Goal: Task Accomplishment & Management: Manage account settings

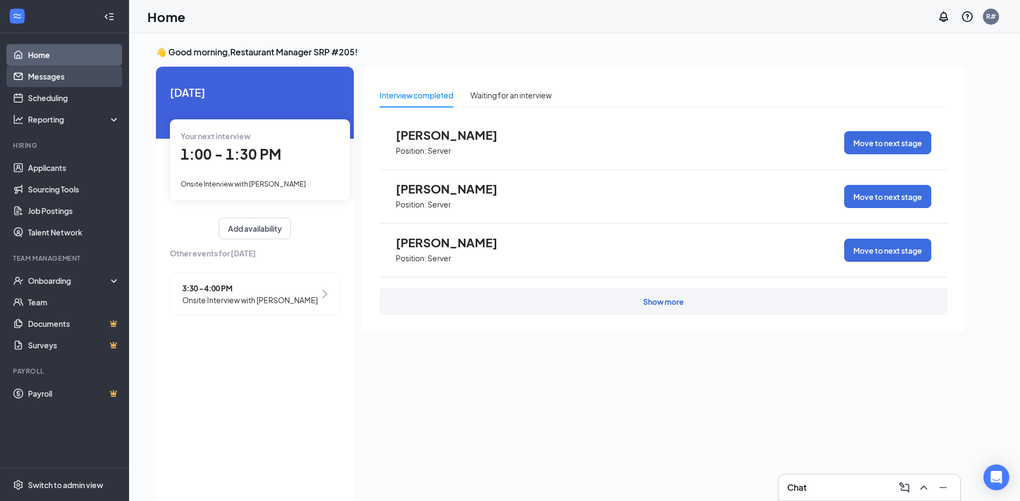
click at [32, 77] on link "Messages" at bounding box center [74, 77] width 92 height 22
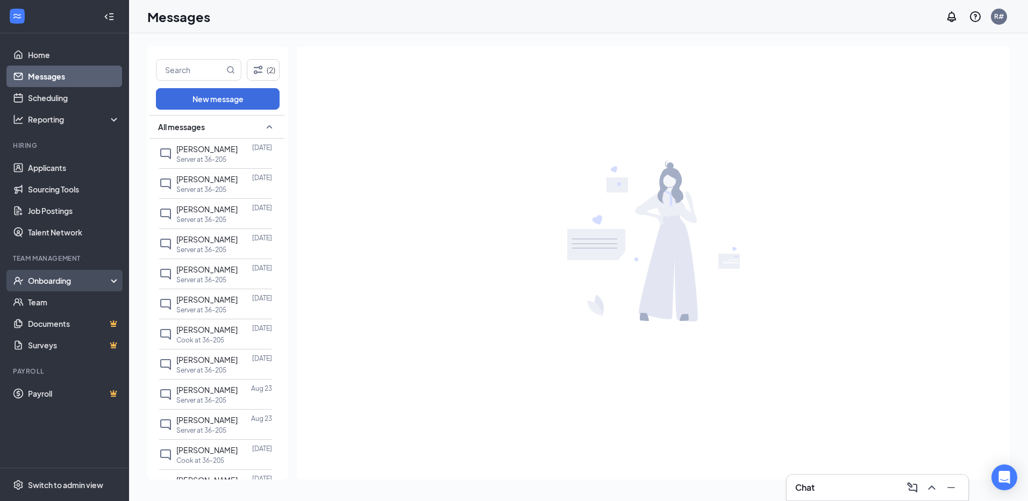
click at [48, 283] on div "Onboarding" at bounding box center [69, 280] width 83 height 11
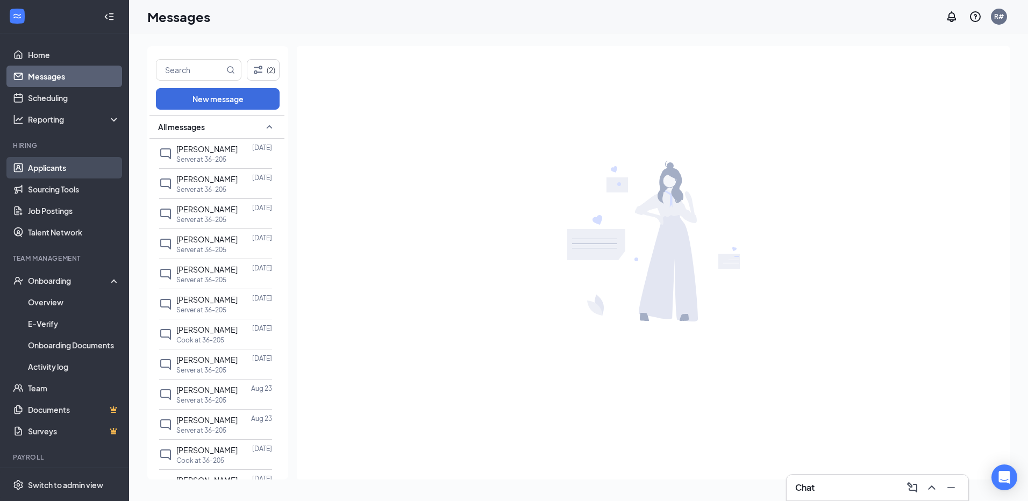
click at [53, 172] on link "Applicants" at bounding box center [74, 168] width 92 height 22
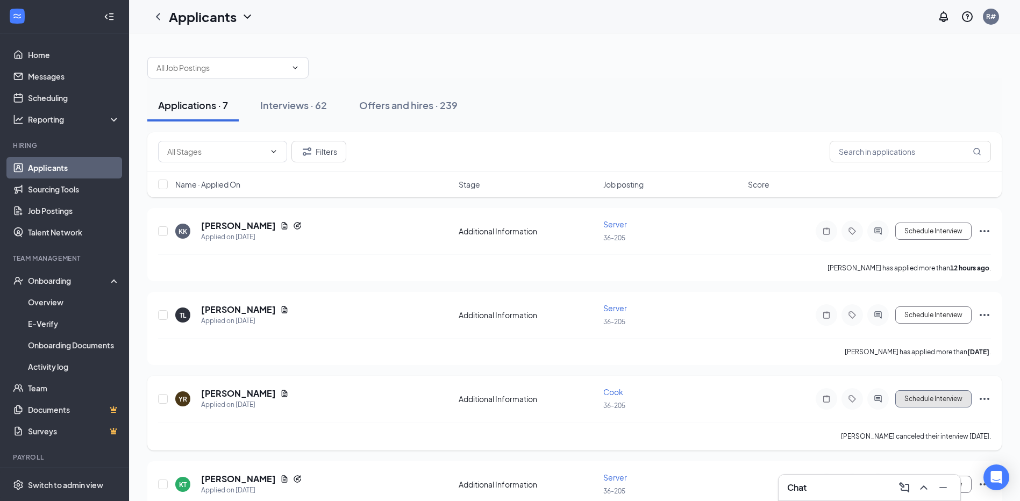
click at [928, 401] on button "Schedule Interview" at bounding box center [934, 399] width 76 height 17
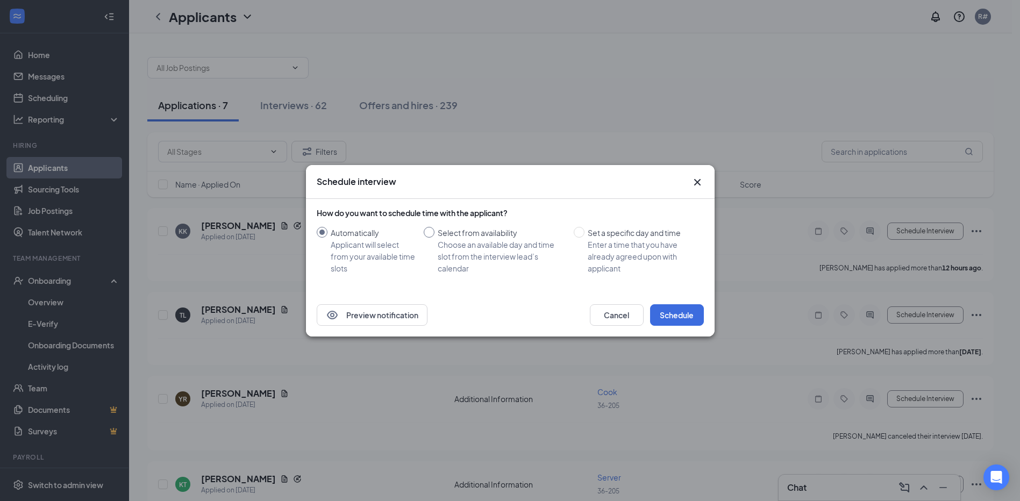
click at [431, 233] on input "Select from availability Choose an available day and time slot from the intervi…" at bounding box center [429, 232] width 11 height 11
radio input "true"
radio input "false"
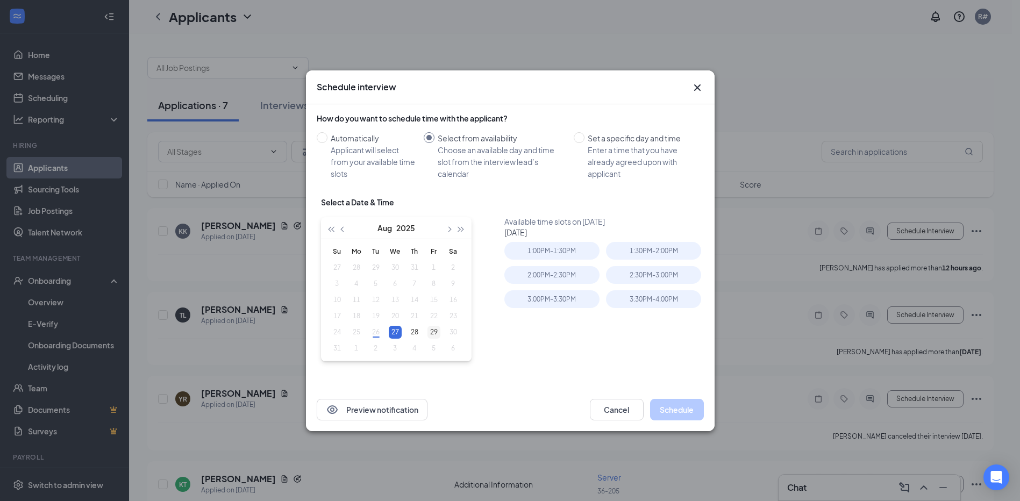
type input "[DATE]"
click at [432, 333] on div "29" at bounding box center [434, 332] width 13 height 13
click at [665, 247] on div "1:30PM - 2:00PM" at bounding box center [653, 251] width 95 height 18
click at [678, 411] on button "Schedule" at bounding box center [677, 410] width 54 height 22
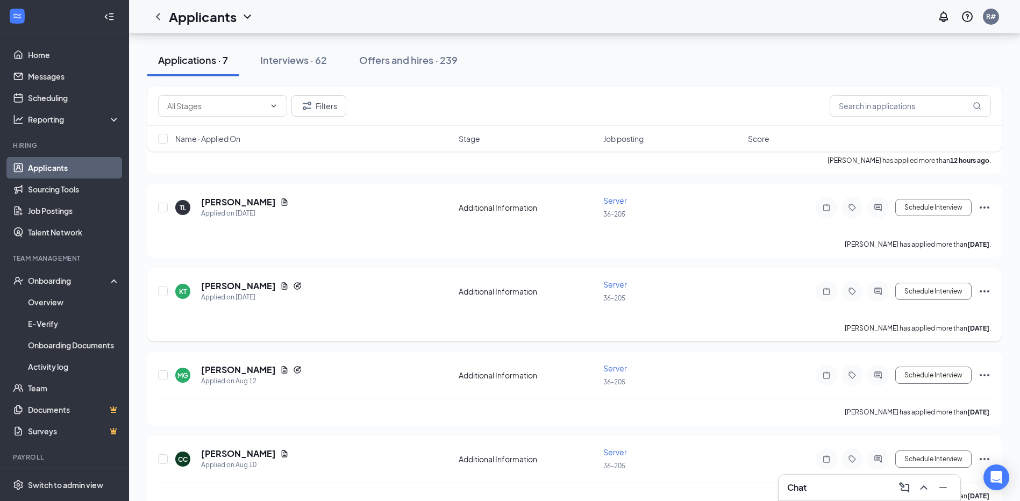
scroll to position [211, 0]
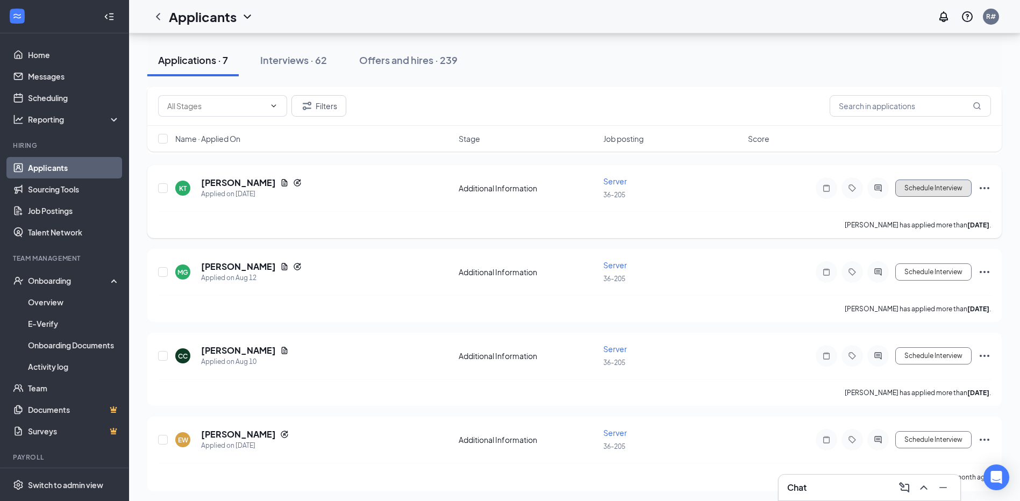
click at [908, 182] on button "Schedule Interview" at bounding box center [934, 188] width 76 height 17
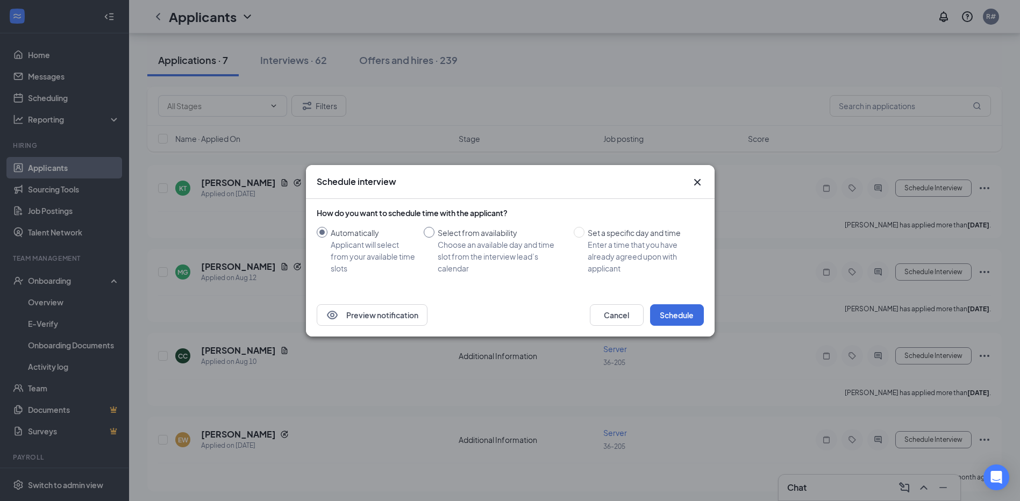
click at [436, 236] on label "Select from availability Choose an available day and time slot from the intervi…" at bounding box center [497, 250] width 146 height 47
click at [435, 236] on input "Select from availability Choose an available day and time slot from the intervi…" at bounding box center [429, 232] width 11 height 11
radio input "true"
radio input "false"
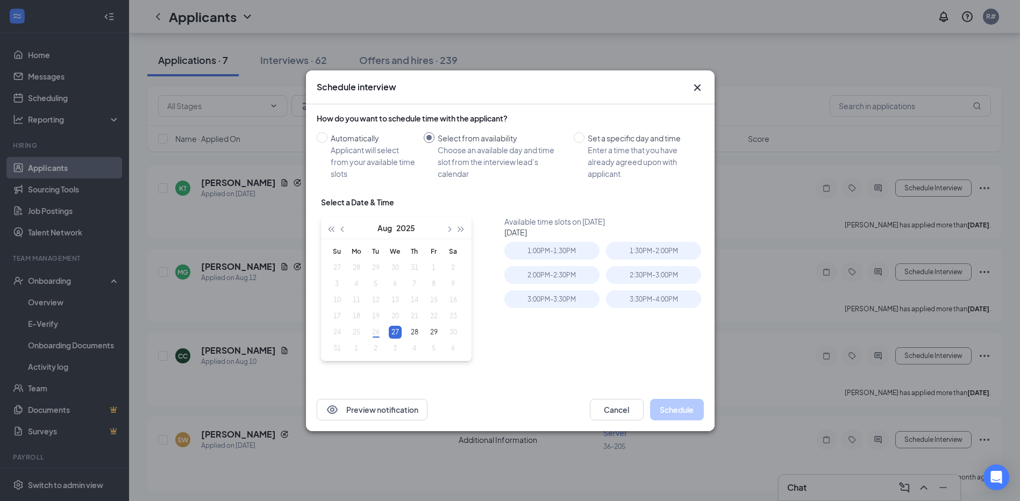
click at [397, 327] on div "27" at bounding box center [395, 332] width 13 height 13
type input "[DATE]"
click at [573, 275] on div "2:00PM - 2:30PM" at bounding box center [552, 275] width 95 height 18
click at [665, 410] on button "Schedule" at bounding box center [677, 410] width 54 height 22
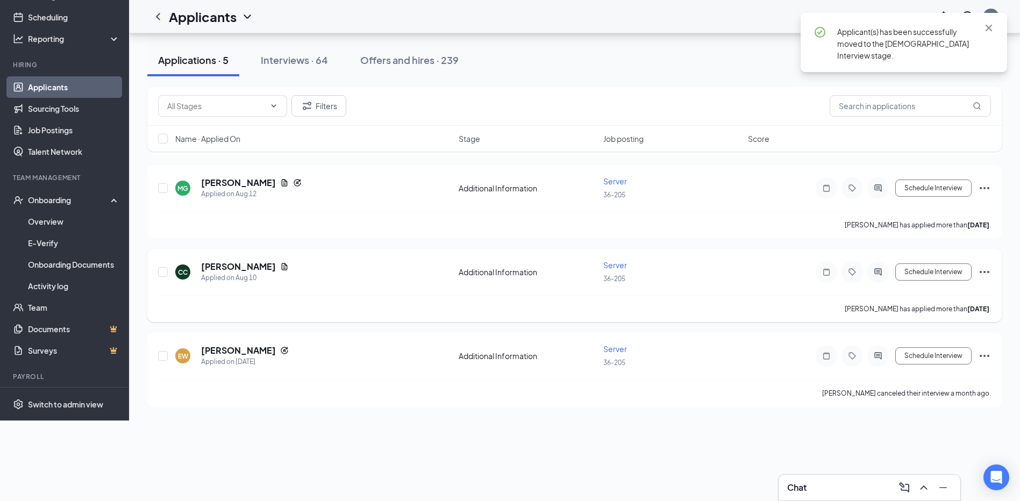
scroll to position [127, 0]
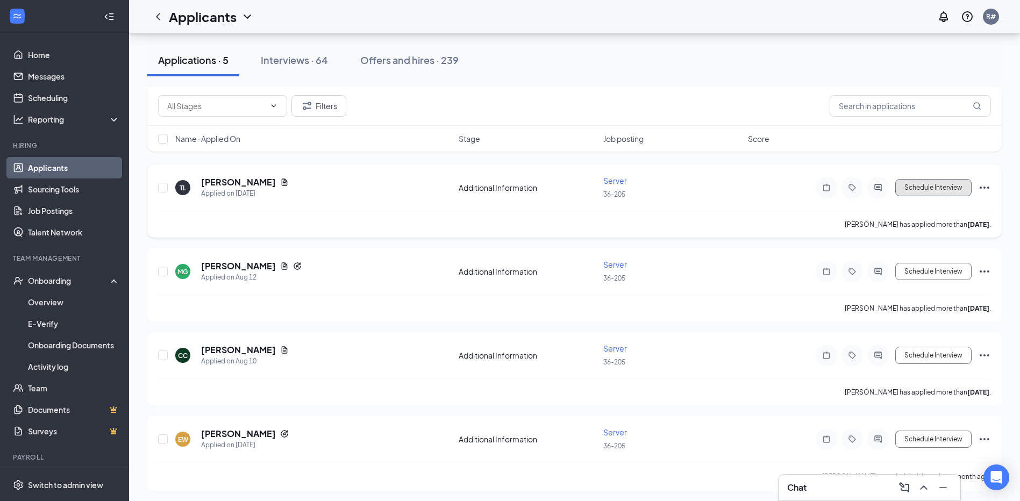
click at [896, 184] on button "Schedule Interview" at bounding box center [934, 187] width 76 height 17
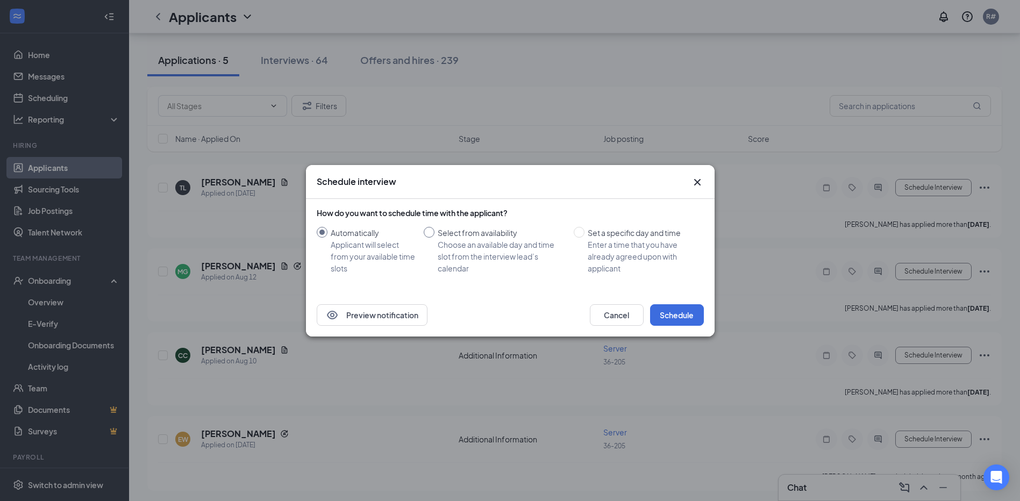
click at [432, 234] on input "Select from availability Choose an available day and time slot from the intervi…" at bounding box center [429, 232] width 11 height 11
radio input "true"
radio input "false"
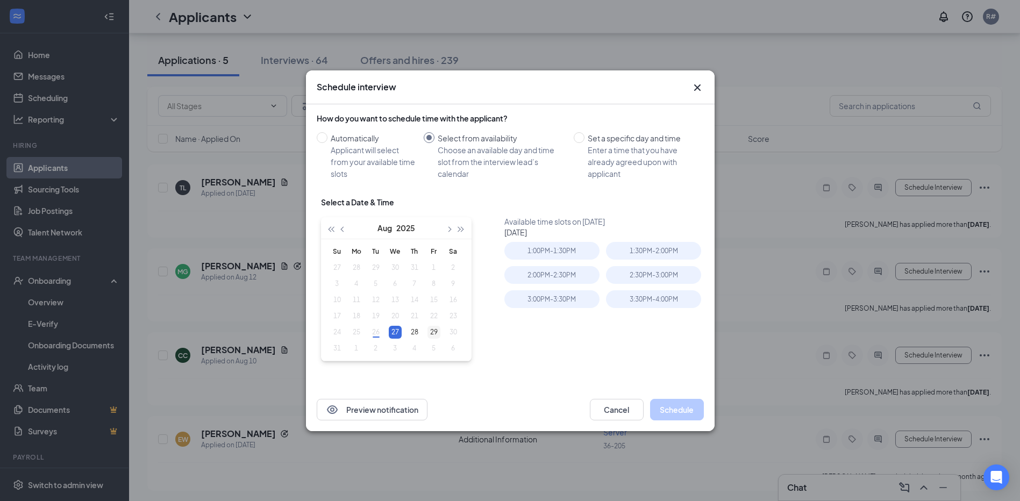
type input "[DATE]"
click at [430, 329] on div "29" at bounding box center [434, 332] width 13 height 13
click at [574, 250] on div "1:00PM - 1:30PM" at bounding box center [552, 251] width 95 height 18
click at [665, 407] on button "Schedule" at bounding box center [677, 410] width 54 height 22
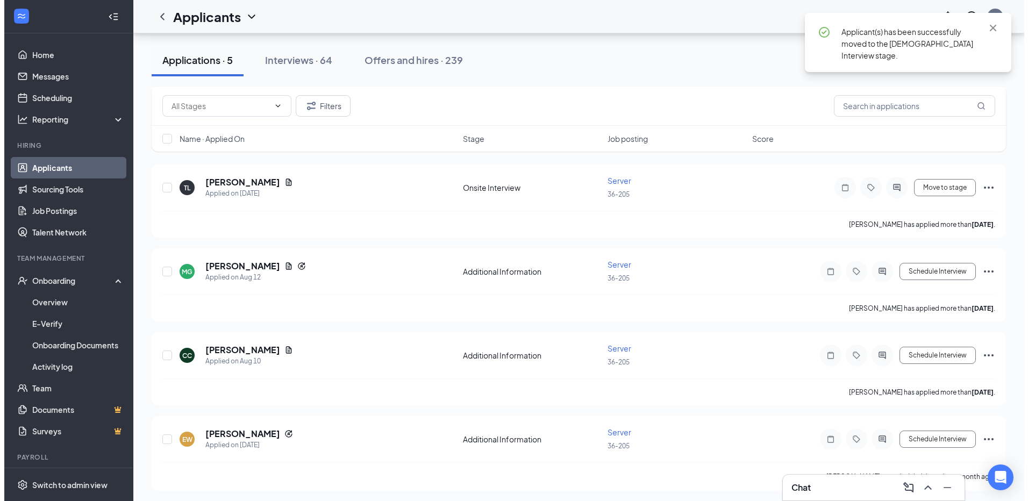
scroll to position [44, 0]
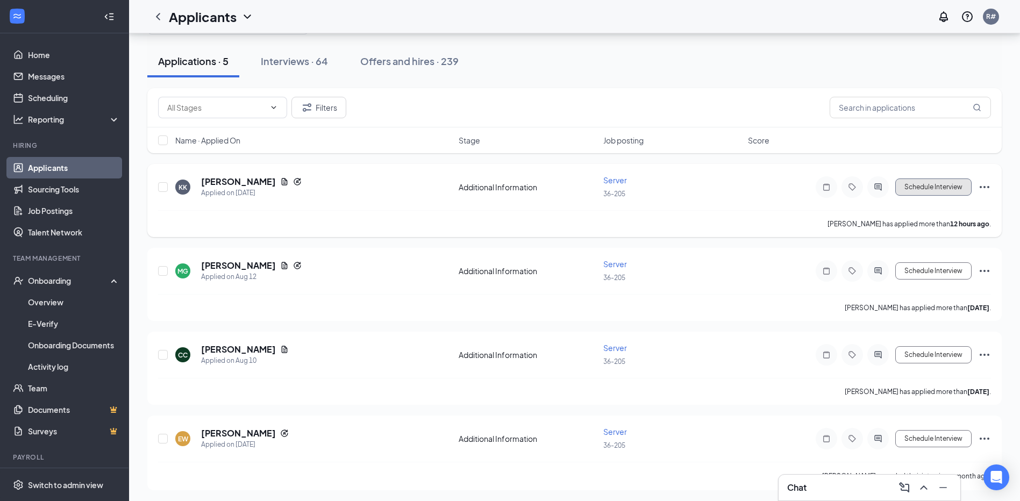
click at [896, 180] on button "Schedule Interview" at bounding box center [934, 187] width 76 height 17
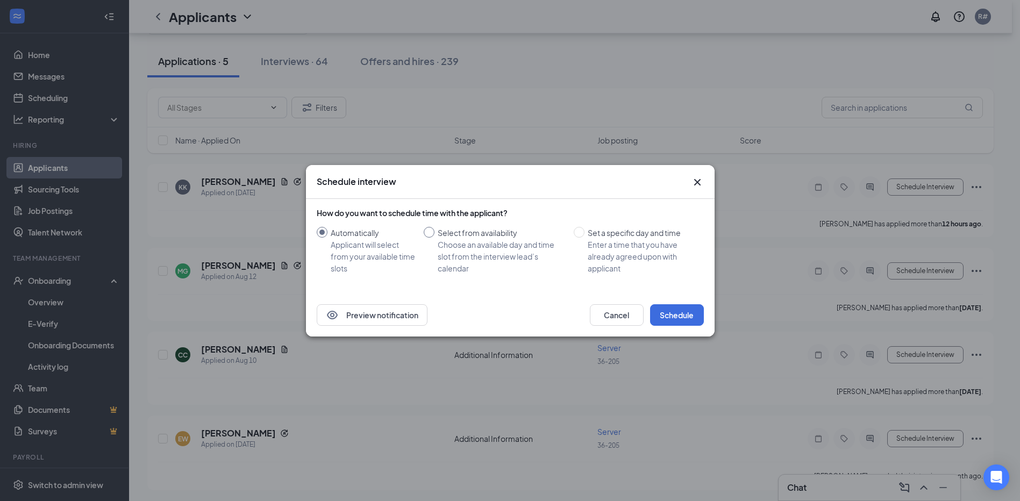
click at [431, 235] on input "Select from availability Choose an available day and time slot from the intervi…" at bounding box center [429, 232] width 11 height 11
radio input "true"
radio input "false"
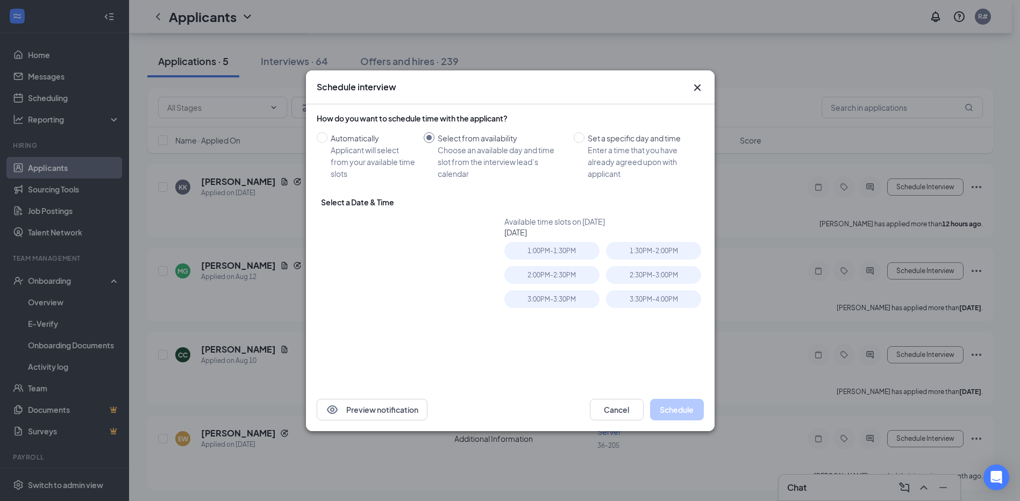
type input "[DATE]"
click at [580, 277] on div "2:00PM - 2:30PM" at bounding box center [552, 275] width 95 height 18
click at [659, 406] on button "Schedule" at bounding box center [677, 410] width 54 height 22
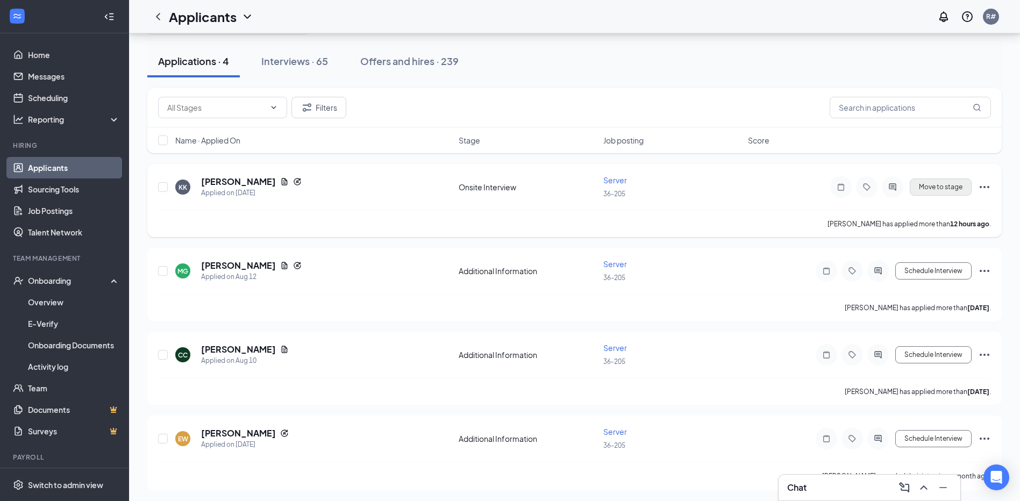
click at [940, 178] on div "Move to stage" at bounding box center [895, 187] width 194 height 22
click at [935, 185] on button "Move to stage" at bounding box center [941, 187] width 62 height 17
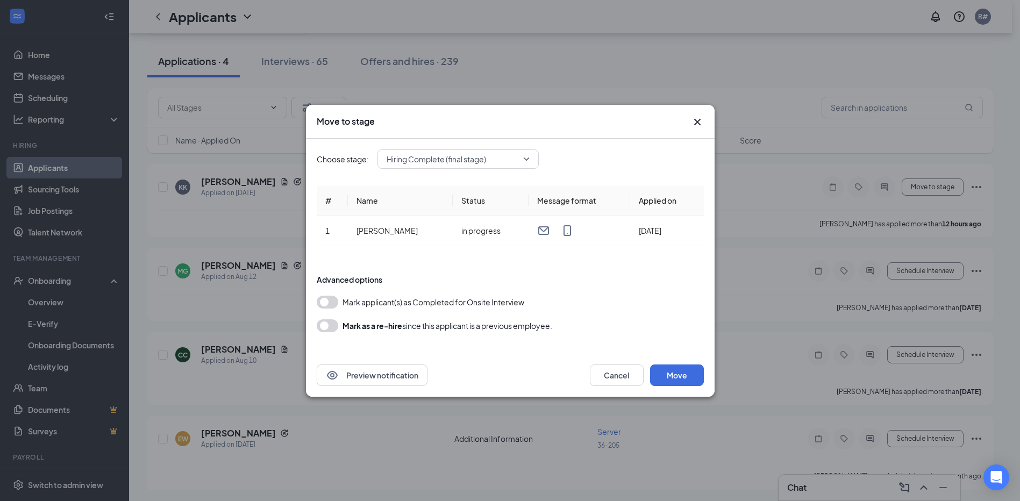
click at [699, 121] on icon "Cross" at bounding box center [697, 121] width 6 height 6
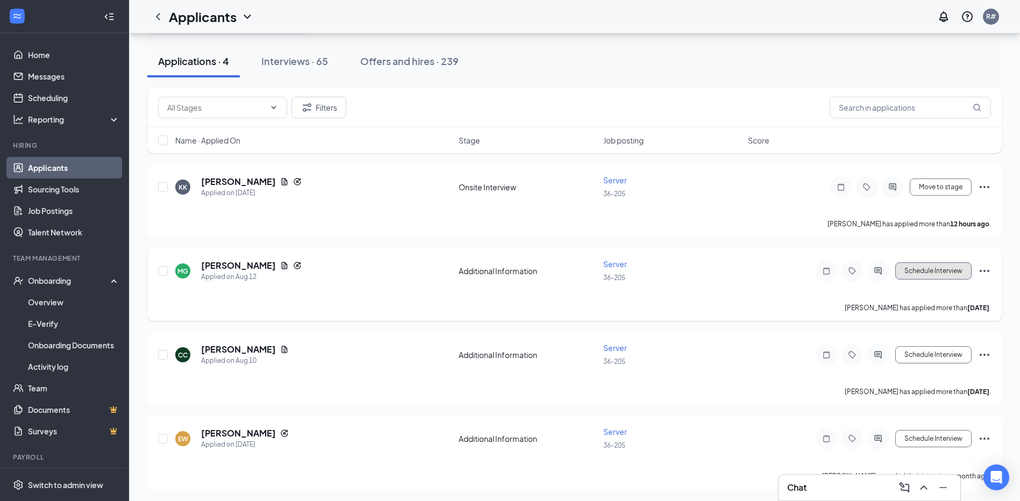
click at [917, 270] on button "Schedule Interview" at bounding box center [934, 270] width 76 height 17
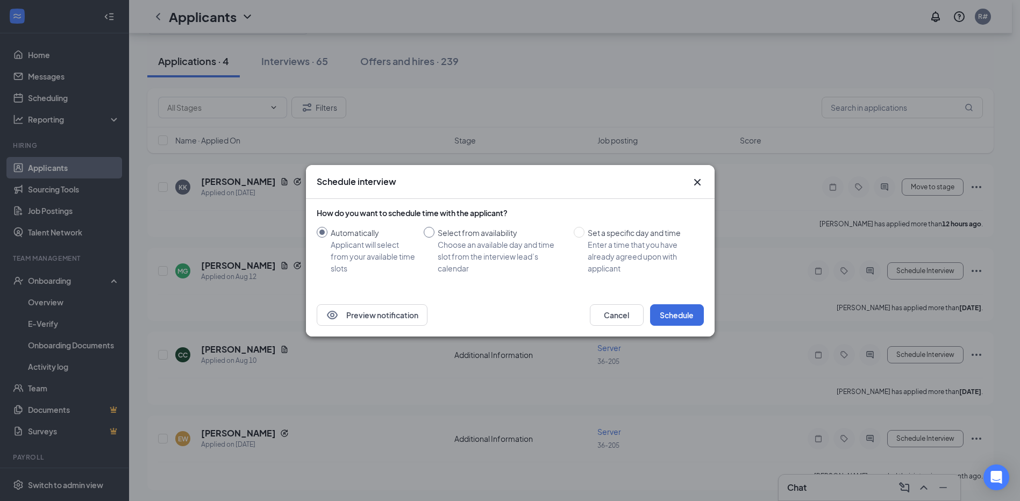
click at [433, 231] on input "Select from availability Choose an available day and time slot from the intervi…" at bounding box center [429, 232] width 11 height 11
radio input "true"
radio input "false"
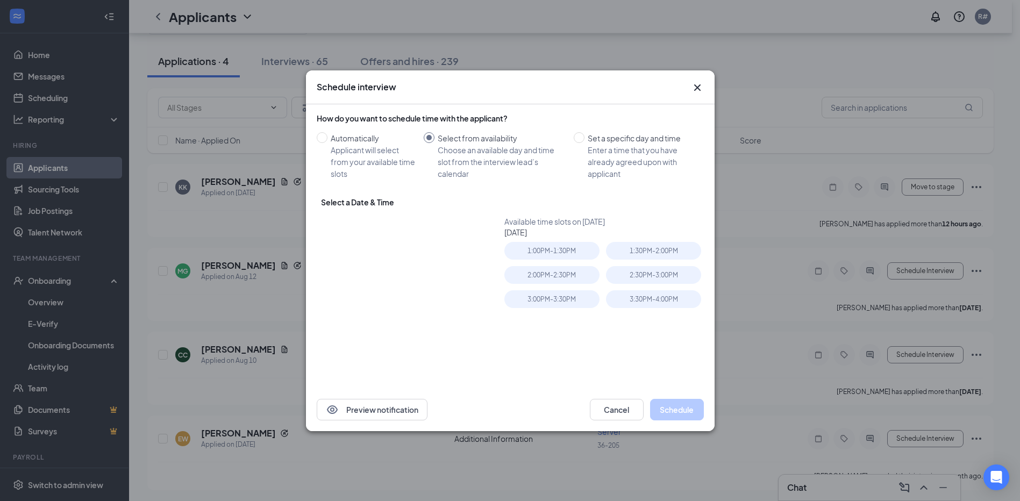
type input "[DATE]"
click at [699, 82] on icon "Cross" at bounding box center [697, 87] width 13 height 13
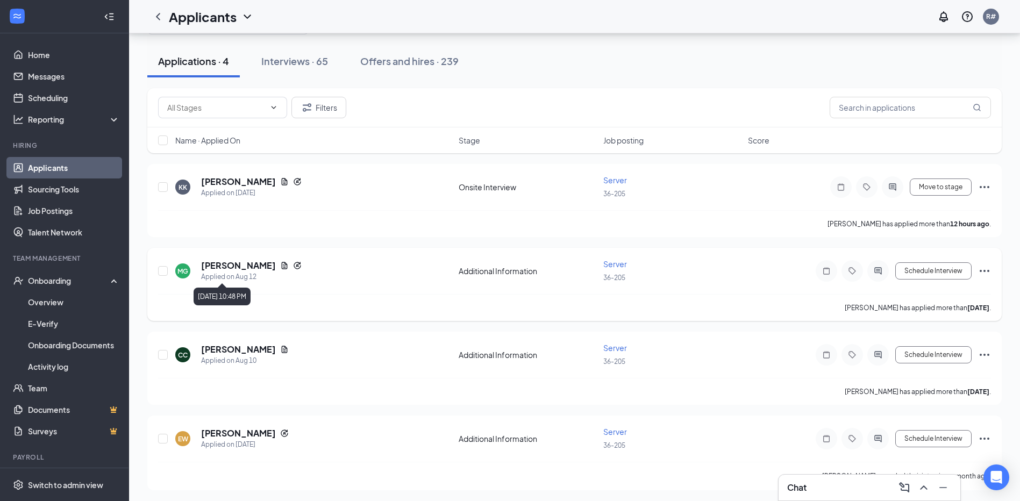
click at [237, 273] on div "Applied on Aug 12" at bounding box center [251, 277] width 101 height 11
click at [234, 264] on h5 "[PERSON_NAME]" at bounding box center [238, 266] width 75 height 12
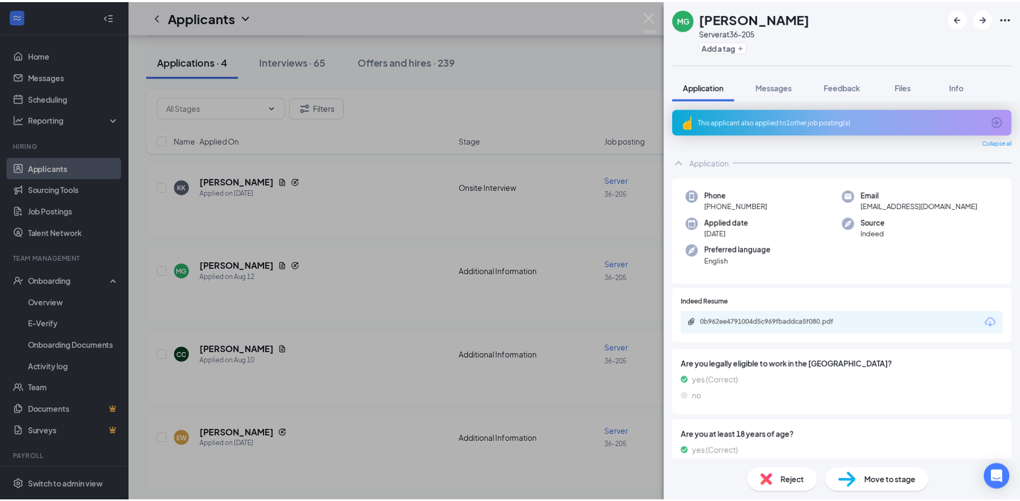
scroll to position [53, 0]
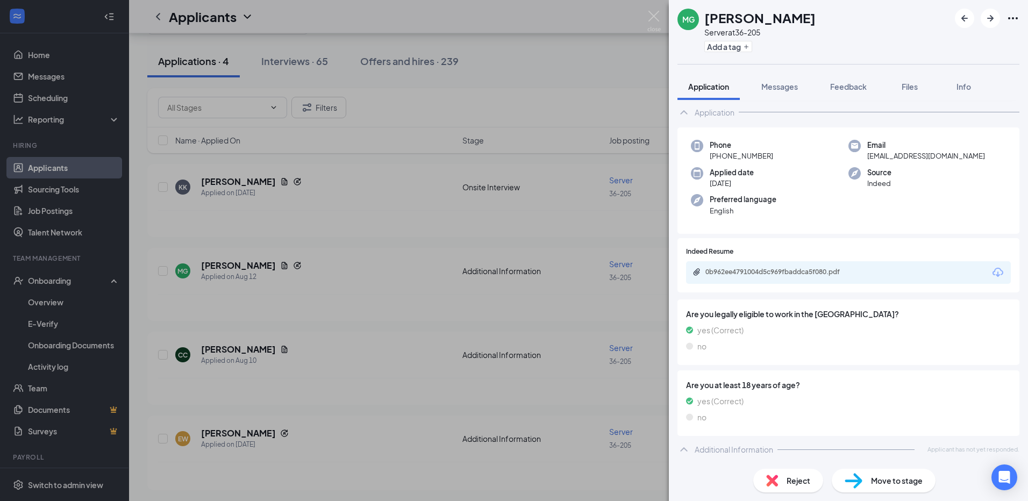
click at [574, 65] on div "MG [PERSON_NAME] Server at 36-205 Add a tag Application Messages Feedback Files…" at bounding box center [514, 250] width 1028 height 501
click at [651, 12] on img at bounding box center [654, 21] width 13 height 21
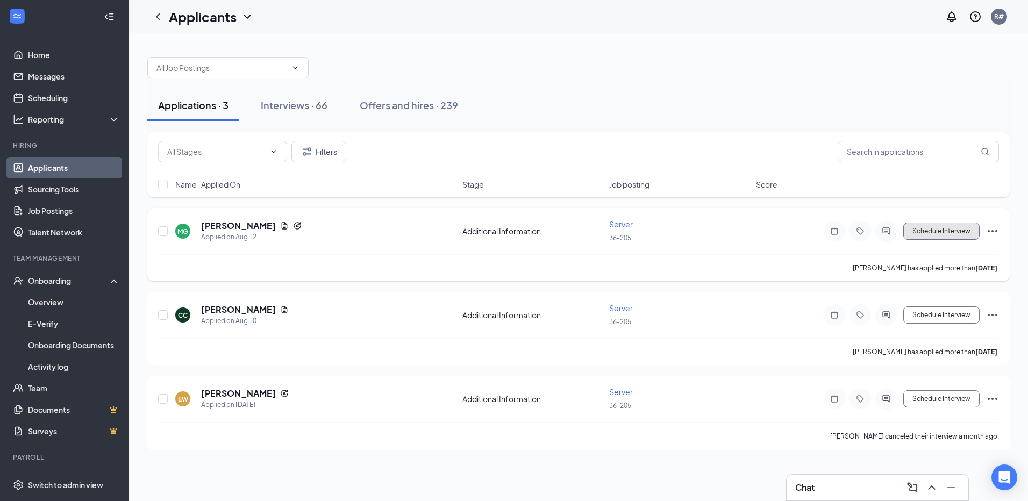
click at [939, 237] on button "Schedule Interview" at bounding box center [942, 231] width 76 height 17
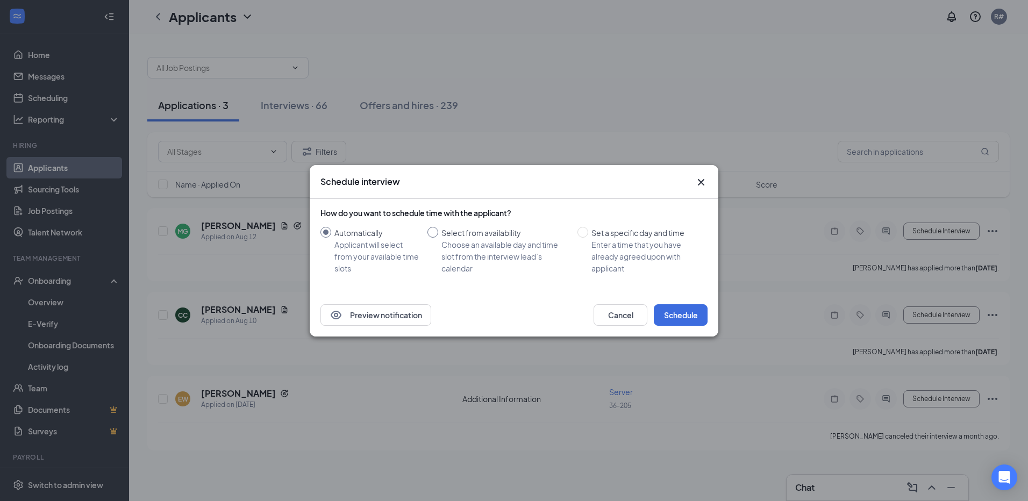
click at [432, 233] on input "Select from availability Choose an available day and time slot from the intervi…" at bounding box center [433, 232] width 11 height 11
radio input "true"
radio input "false"
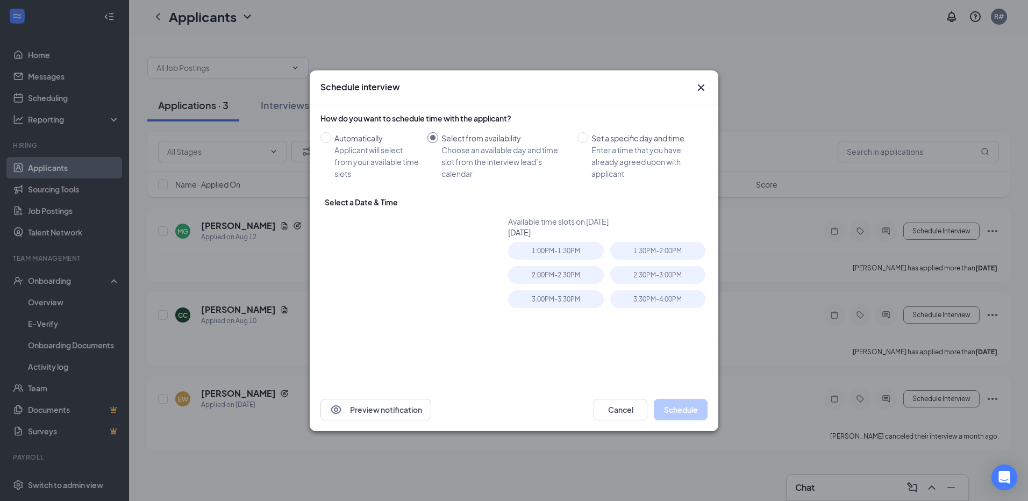
type input "[DATE]"
click at [679, 299] on div "3:30PM - 4:00PM" at bounding box center [657, 299] width 95 height 18
click at [692, 403] on button "Schedule" at bounding box center [681, 410] width 54 height 22
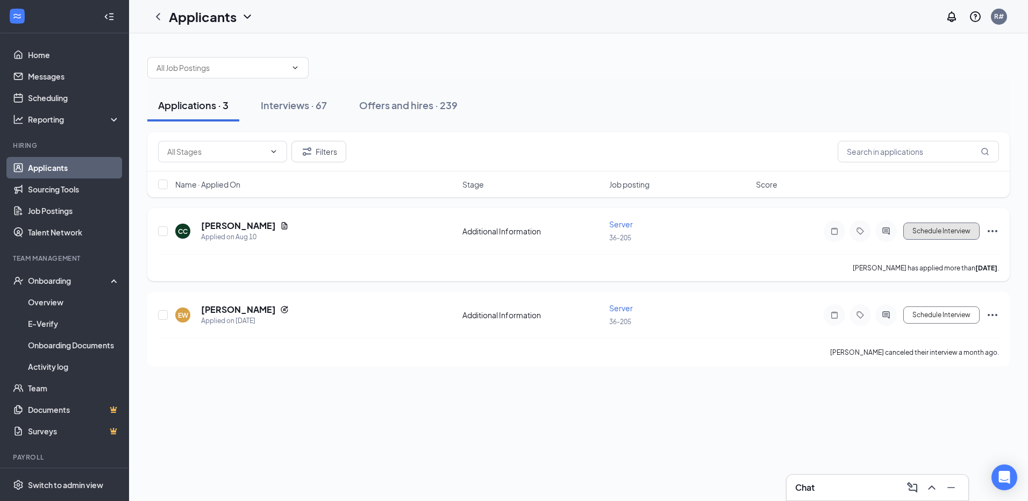
click at [964, 238] on button "Schedule Interview" at bounding box center [942, 231] width 76 height 17
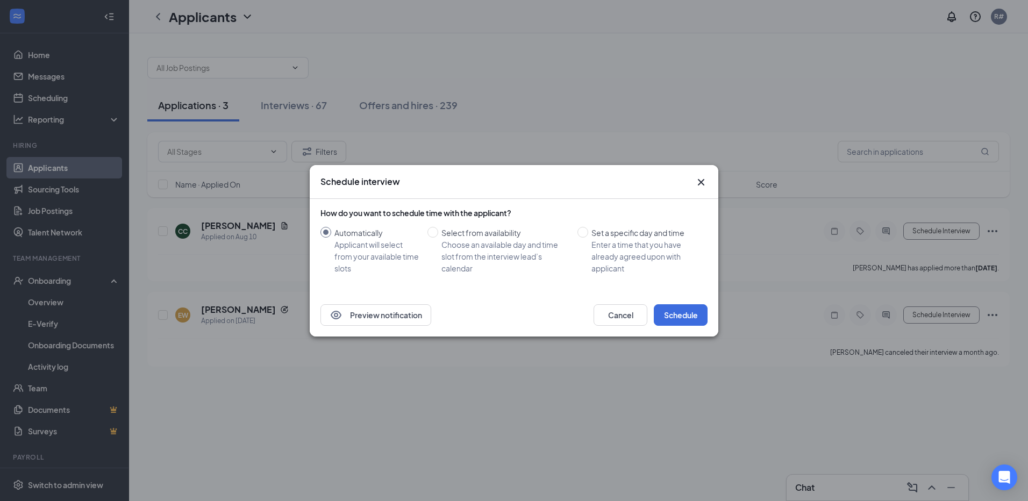
click at [700, 181] on icon "Cross" at bounding box center [701, 182] width 13 height 13
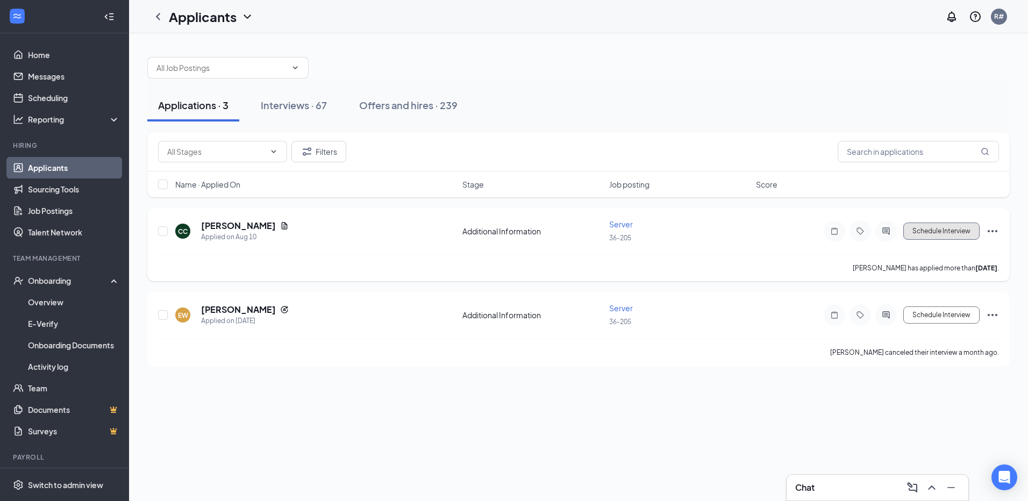
click at [935, 232] on button "Schedule Interview" at bounding box center [942, 231] width 76 height 17
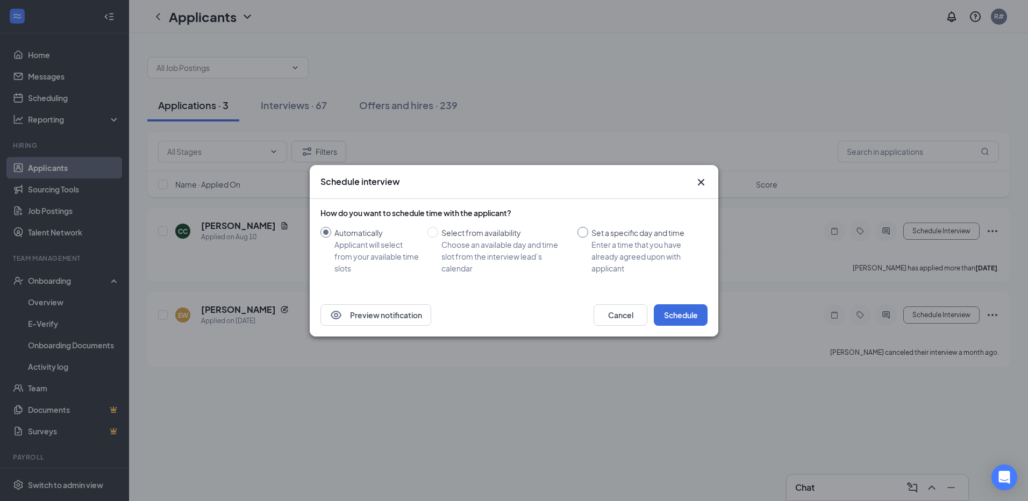
click at [584, 230] on input "Set a specific day and time Enter a time that you have already agreed upon with…" at bounding box center [583, 232] width 11 height 11
radio input "true"
radio input "false"
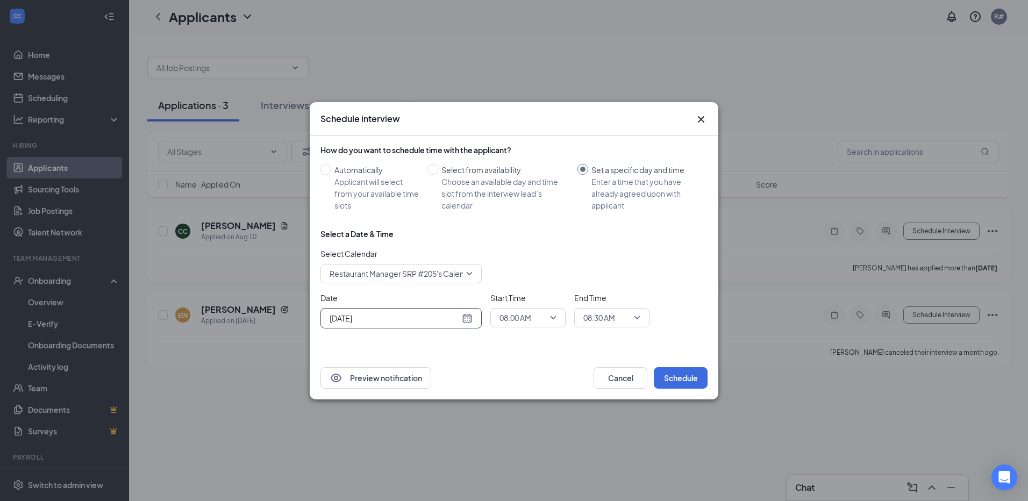
click at [458, 316] on input "[DATE]" at bounding box center [395, 319] width 130 height 12
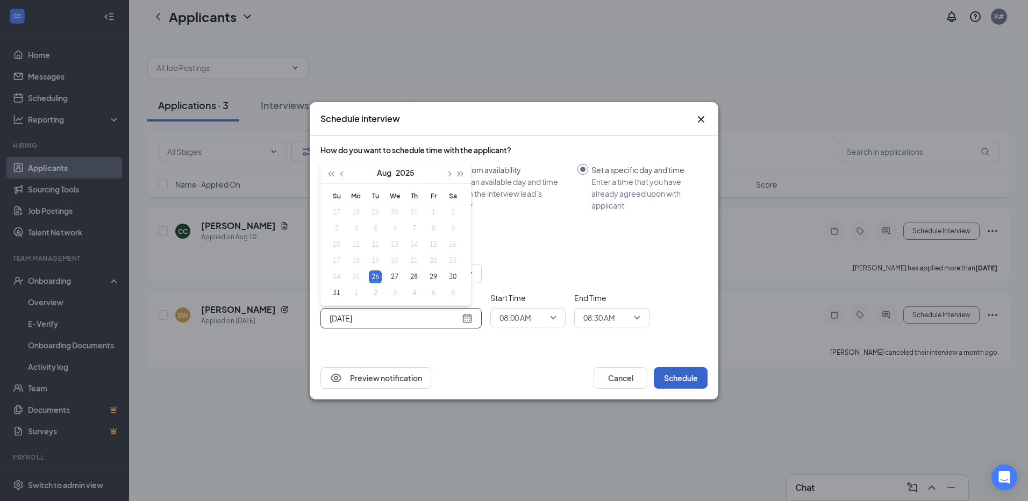
click at [691, 374] on button "Schedule" at bounding box center [681, 378] width 54 height 22
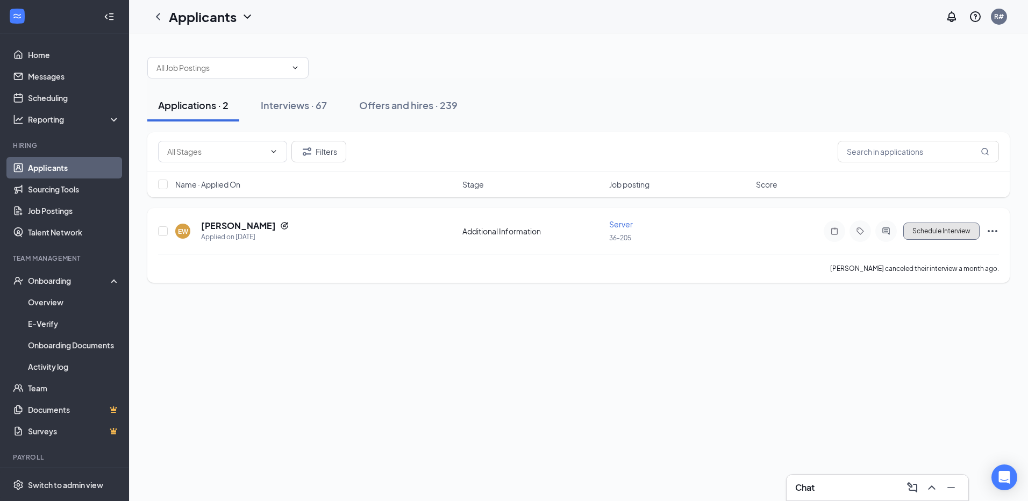
click at [931, 232] on button "Schedule Interview" at bounding box center [942, 231] width 76 height 17
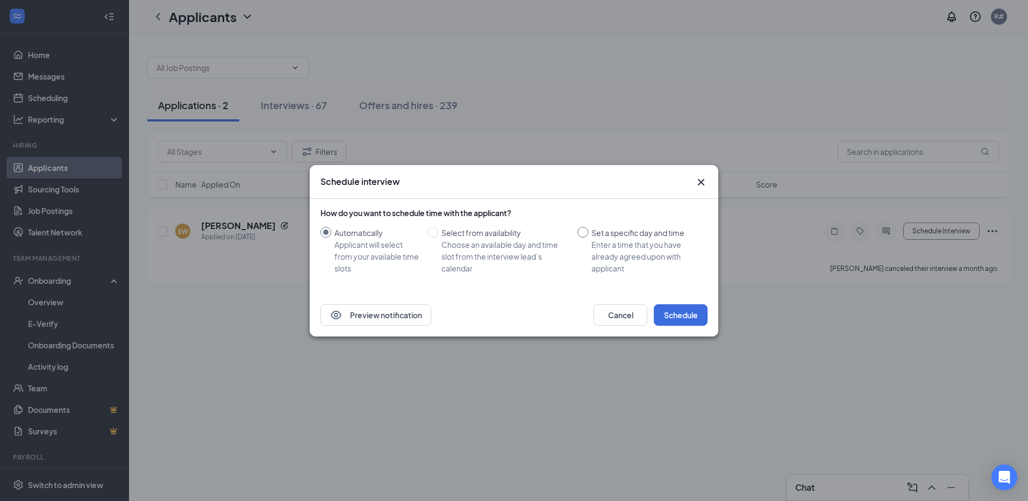
click at [586, 233] on input "Set a specific day and time Enter a time that you have already agreed upon with…" at bounding box center [583, 232] width 11 height 11
radio input "true"
radio input "false"
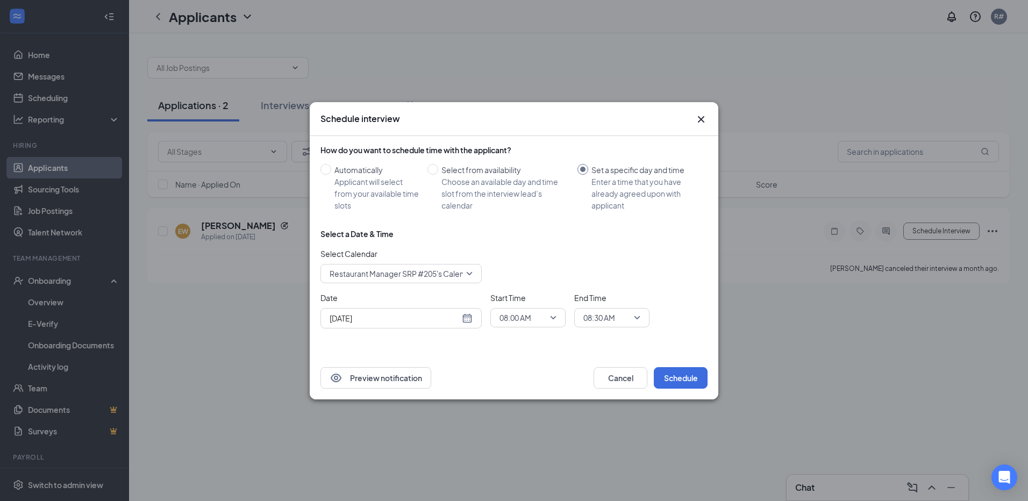
click at [526, 315] on span "08:00 AM" at bounding box center [516, 318] width 32 height 16
click at [524, 277] on span "03:30 PM" at bounding box center [515, 279] width 32 height 12
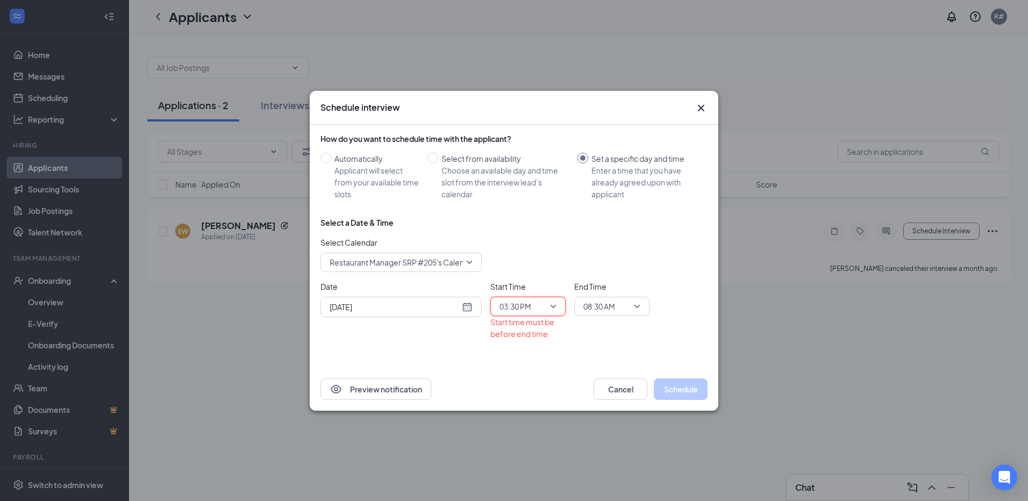
click at [590, 308] on span "08:30 AM" at bounding box center [600, 307] width 32 height 16
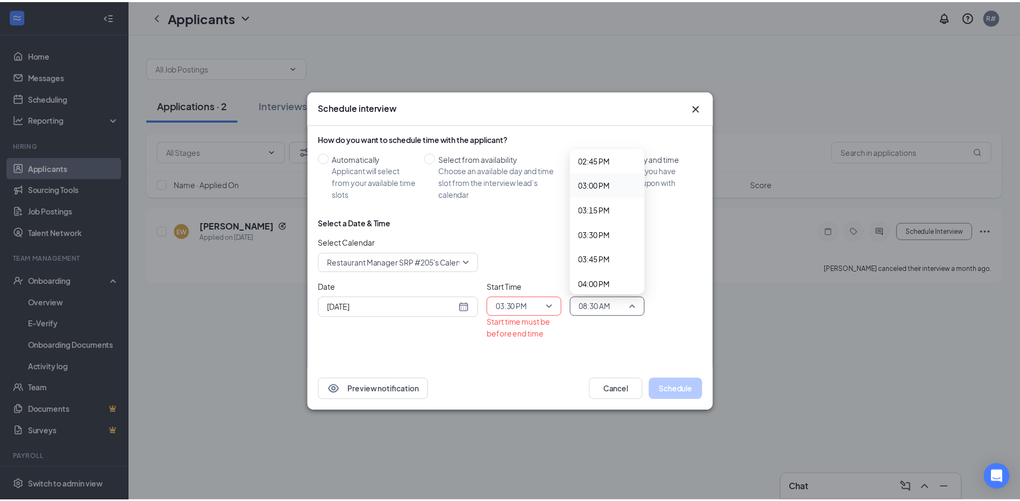
scroll to position [1482, 0]
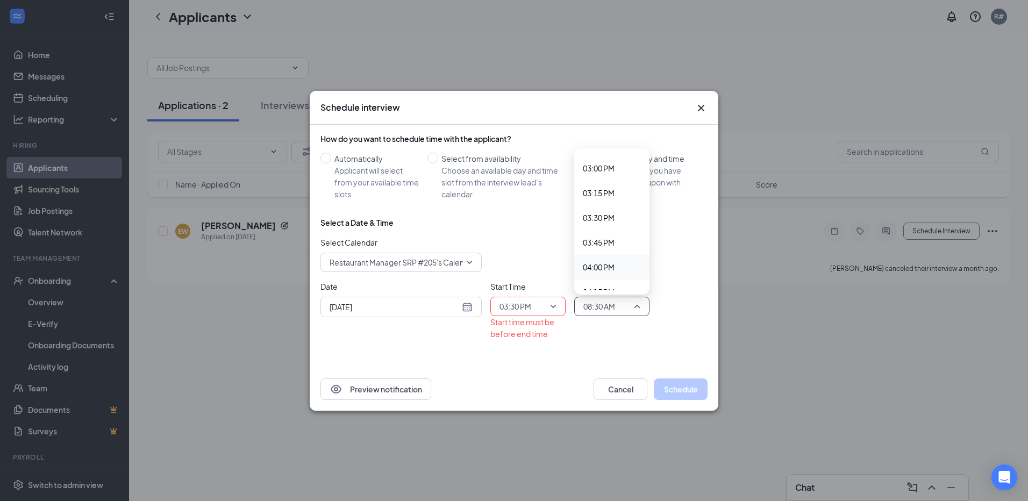
click at [593, 270] on span "04:00 PM" at bounding box center [599, 267] width 32 height 12
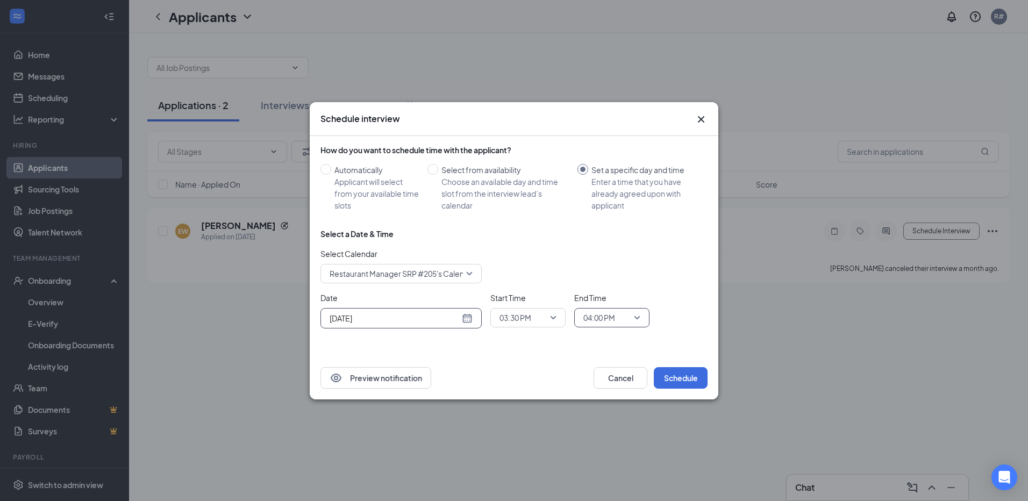
click at [466, 323] on div "[DATE]" at bounding box center [401, 319] width 143 height 12
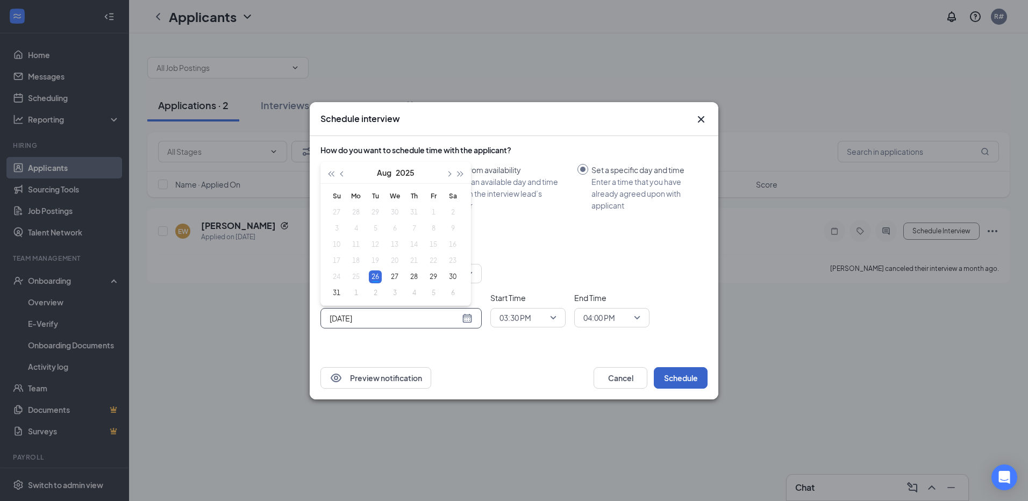
click at [680, 377] on button "Schedule" at bounding box center [681, 378] width 54 height 22
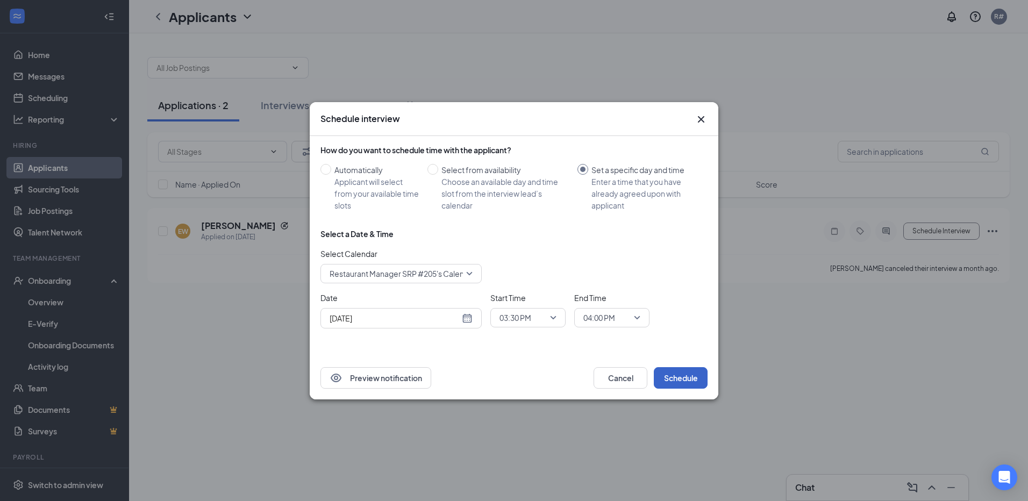
click at [678, 379] on button "Schedule" at bounding box center [681, 378] width 54 height 22
click at [435, 171] on input "Select from availability Choose an available day and time slot from the intervi…" at bounding box center [433, 169] width 11 height 11
radio input "true"
radio input "false"
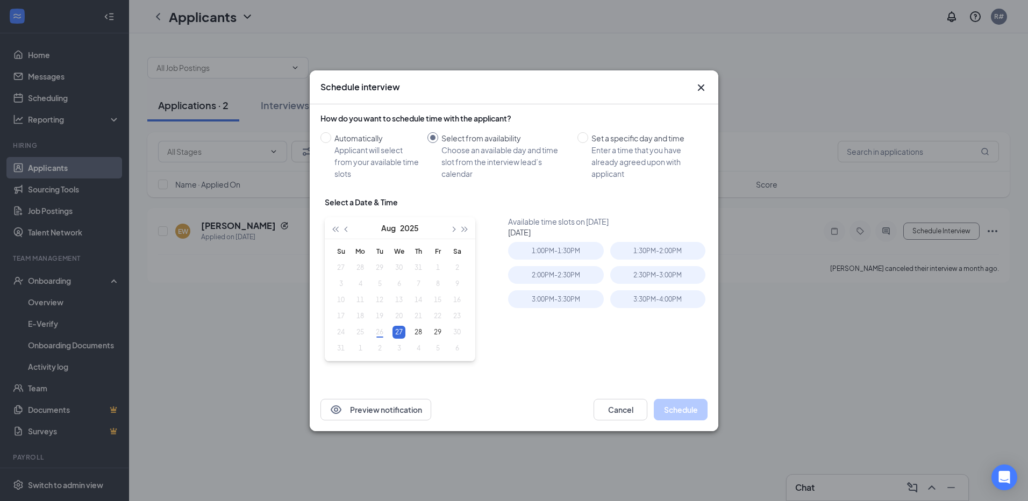
type input "[DATE]"
click at [538, 249] on div "1:00PM - 1:30PM" at bounding box center [555, 251] width 95 height 18
click at [687, 413] on button "Schedule" at bounding box center [681, 410] width 54 height 22
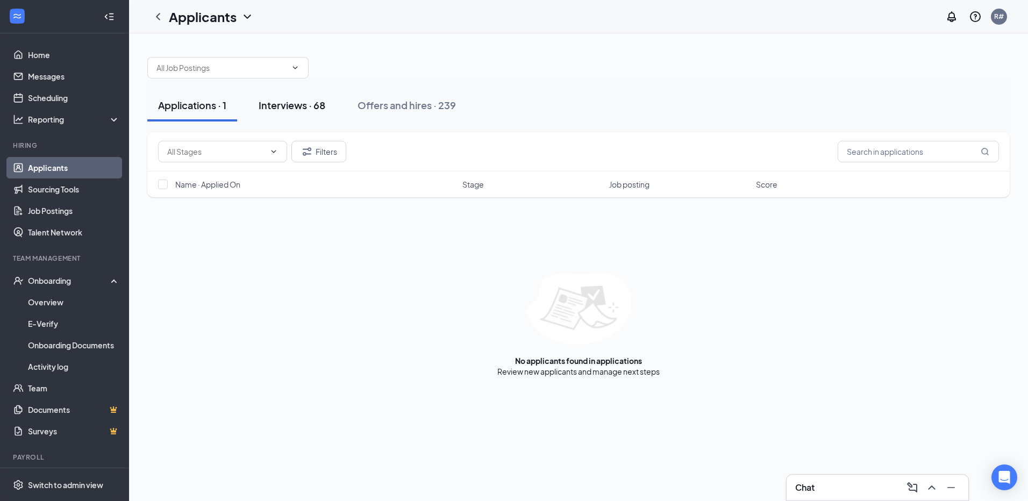
click at [300, 105] on div "Interviews · 68" at bounding box center [292, 104] width 67 height 13
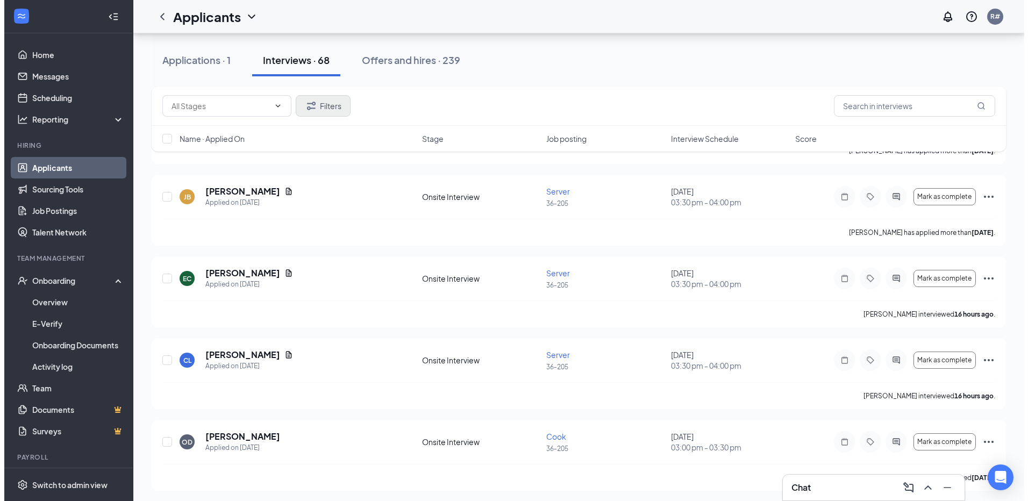
scroll to position [645, 0]
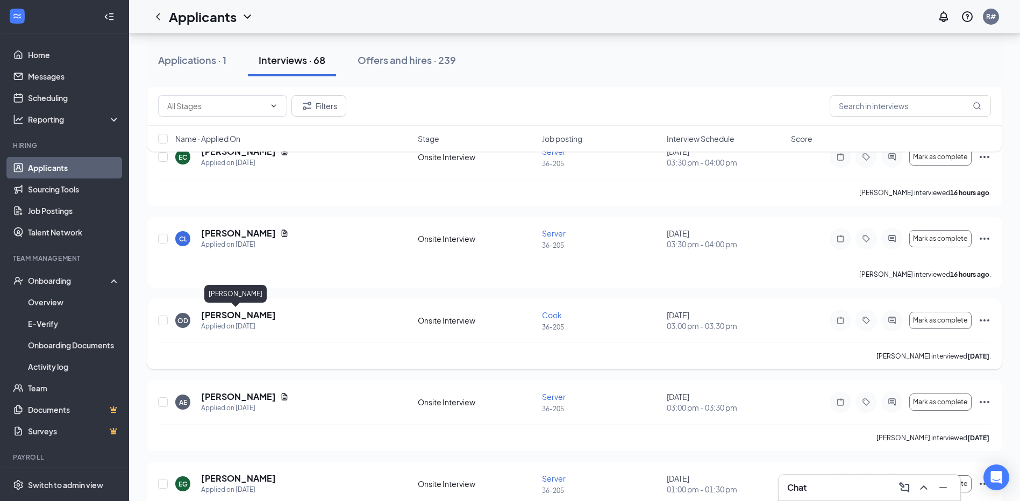
click at [244, 316] on h5 "[PERSON_NAME]" at bounding box center [238, 315] width 75 height 12
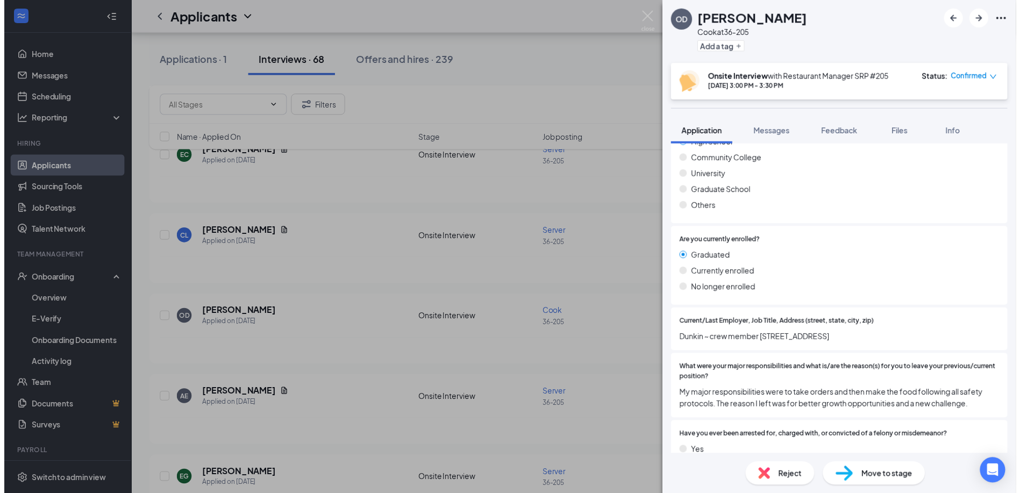
scroll to position [626, 0]
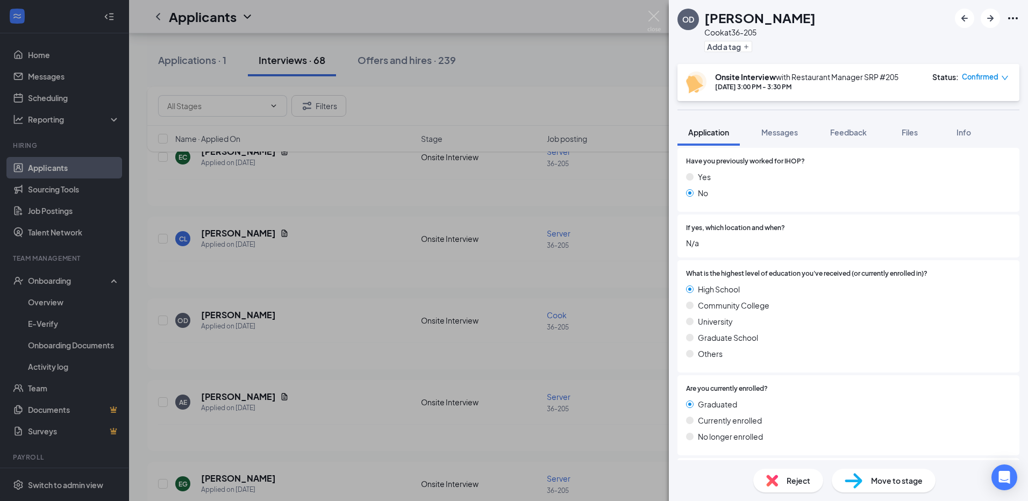
click at [625, 73] on div "OD [PERSON_NAME] at 36-205 Add a tag Onsite Interview with Restaurant Manager S…" at bounding box center [514, 250] width 1028 height 501
click at [654, 11] on div "Applicants R#" at bounding box center [578, 16] width 899 height 33
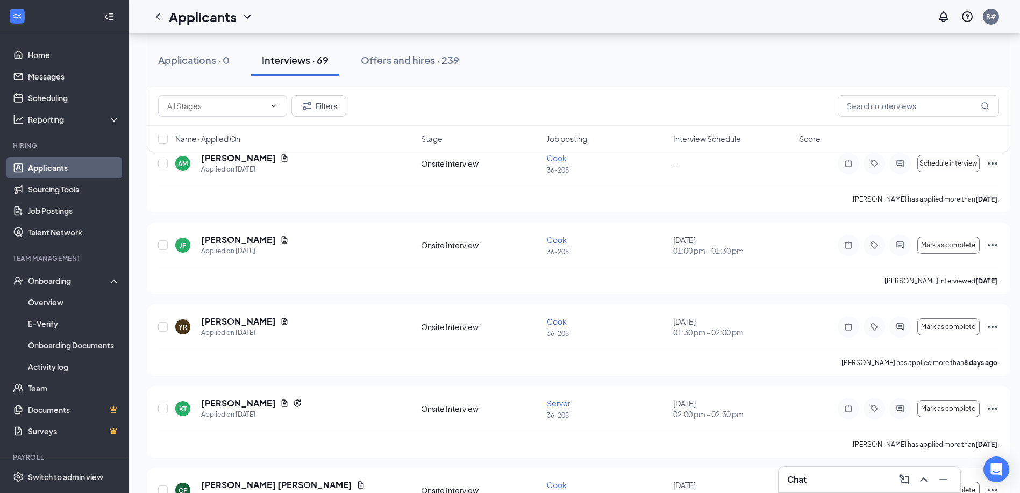
scroll to position [968, 0]
